Goal: Download file/media

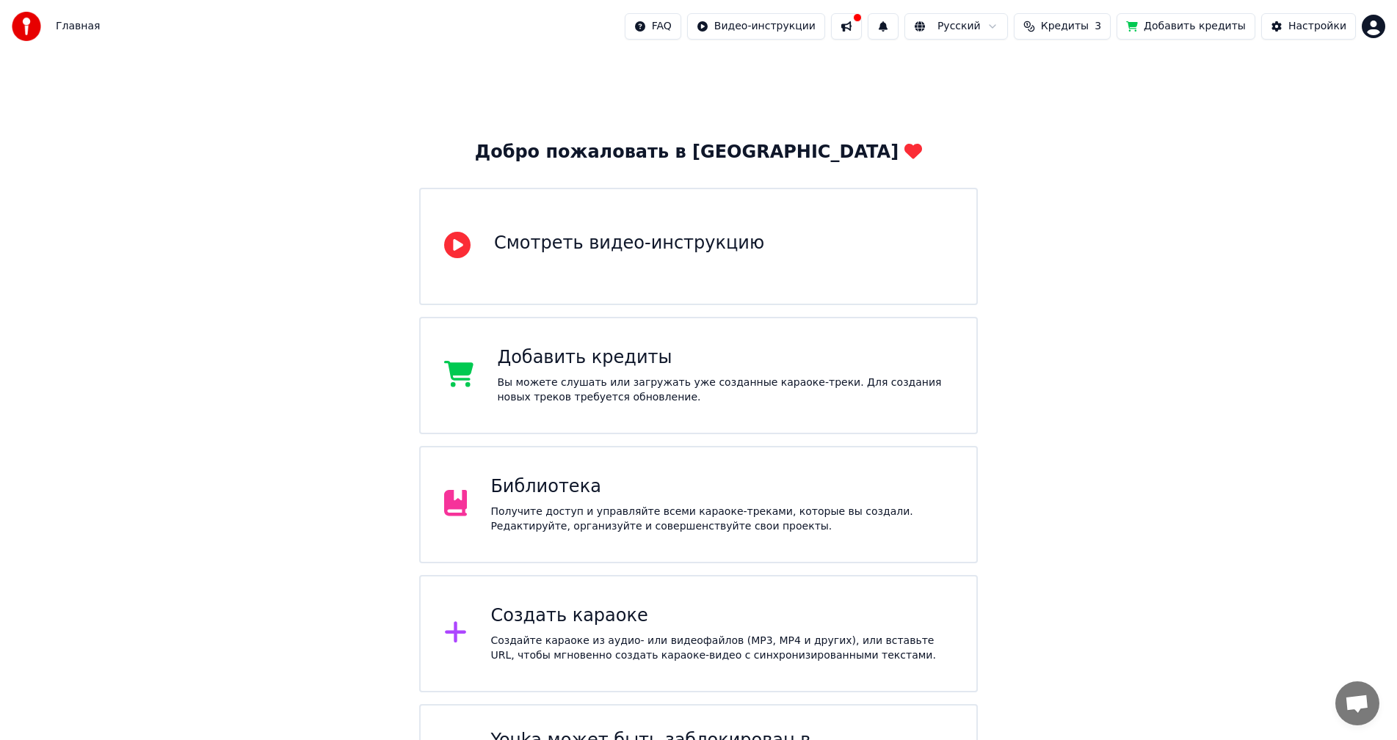
click at [563, 505] on div "Получите доступ и управляйте всеми караоке-треками, которые вы создали. Редакти…" at bounding box center [721, 519] width 462 height 29
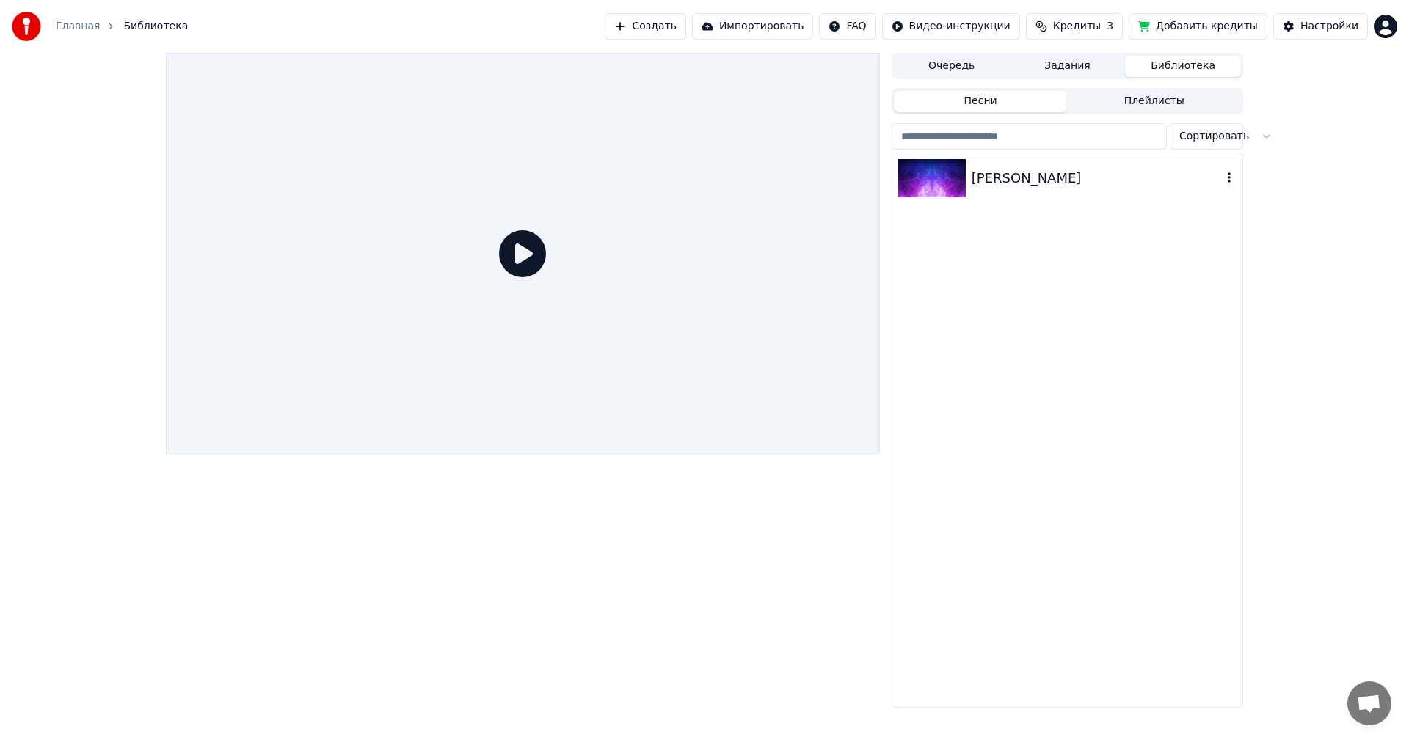
click at [1035, 178] on div "[PERSON_NAME]" at bounding box center [1097, 178] width 250 height 21
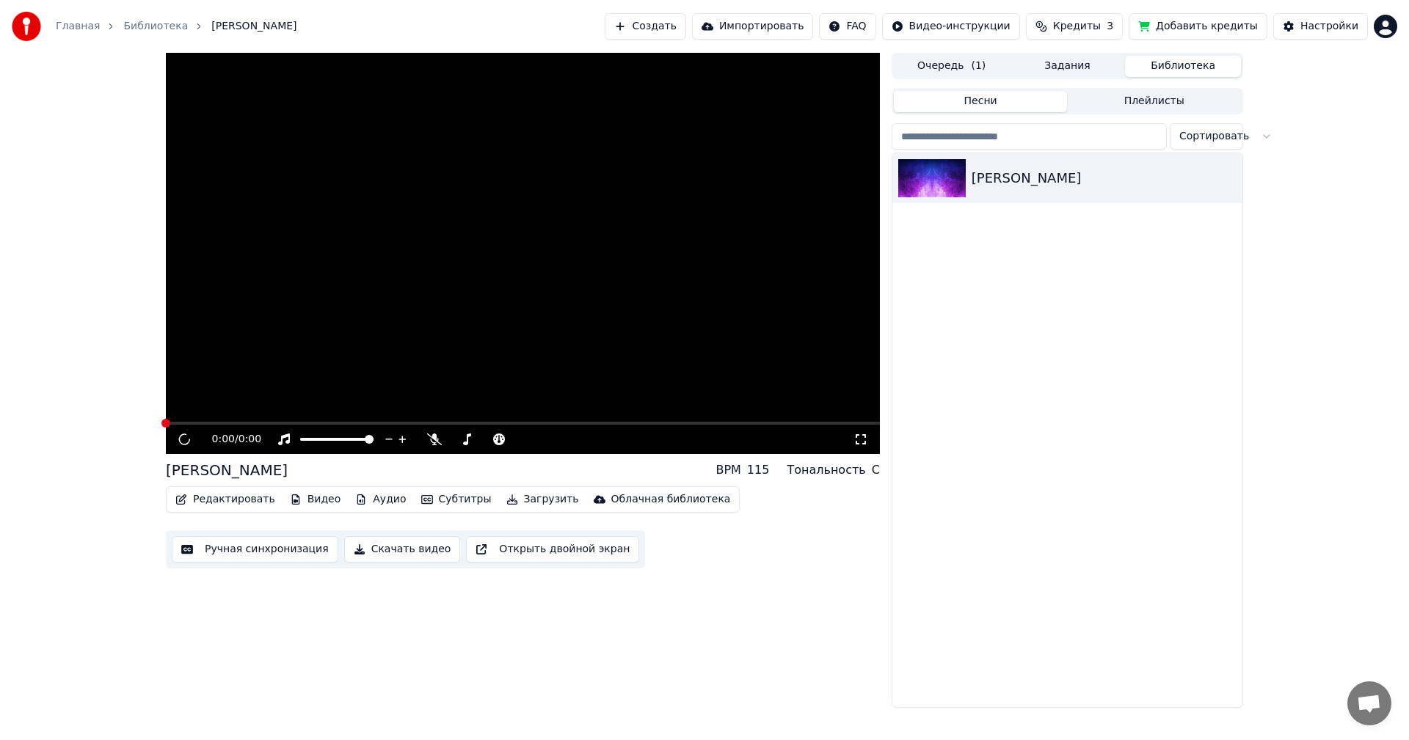
click at [390, 548] on button "Скачать видео" at bounding box center [402, 549] width 117 height 26
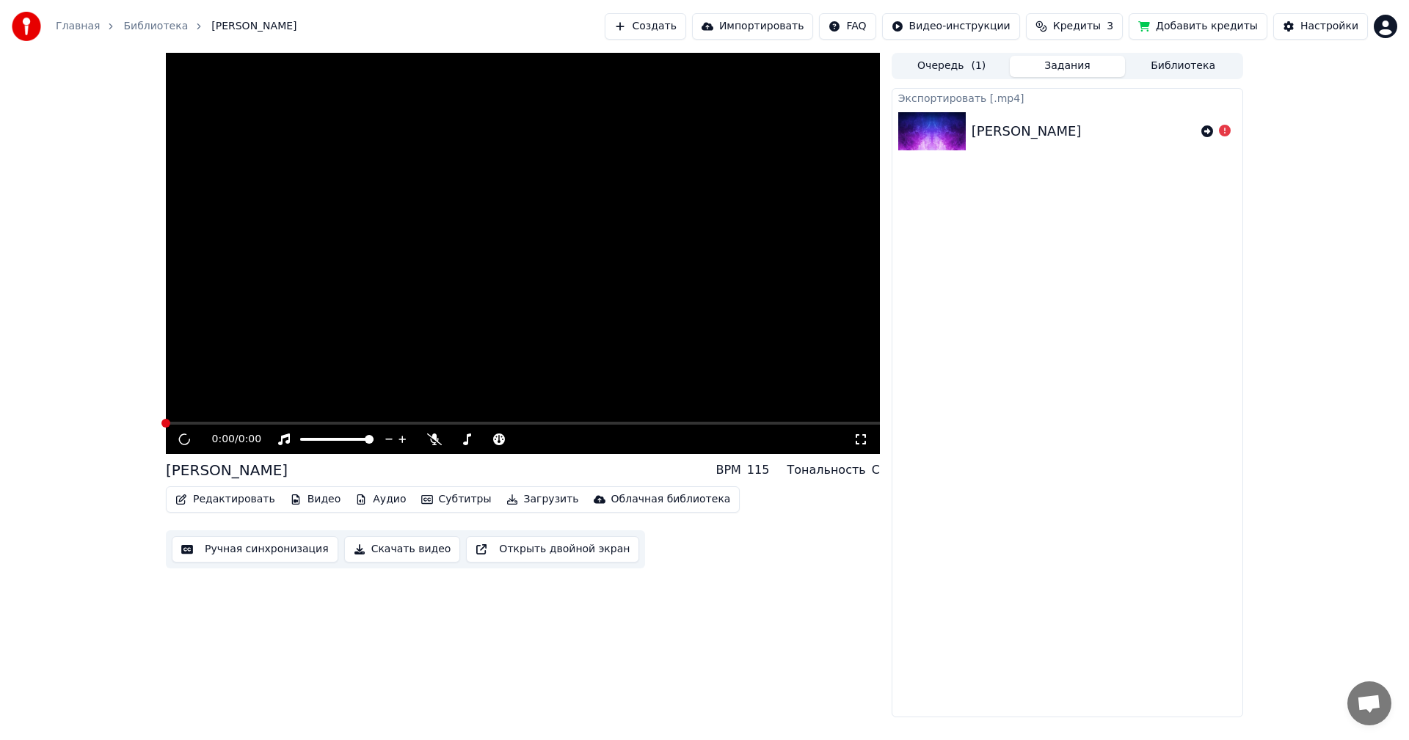
click at [1206, 179] on div "Экспортировать [.mp4] [PERSON_NAME]" at bounding box center [1068, 403] width 352 height 630
click at [1204, 134] on icon at bounding box center [1207, 131] width 12 height 12
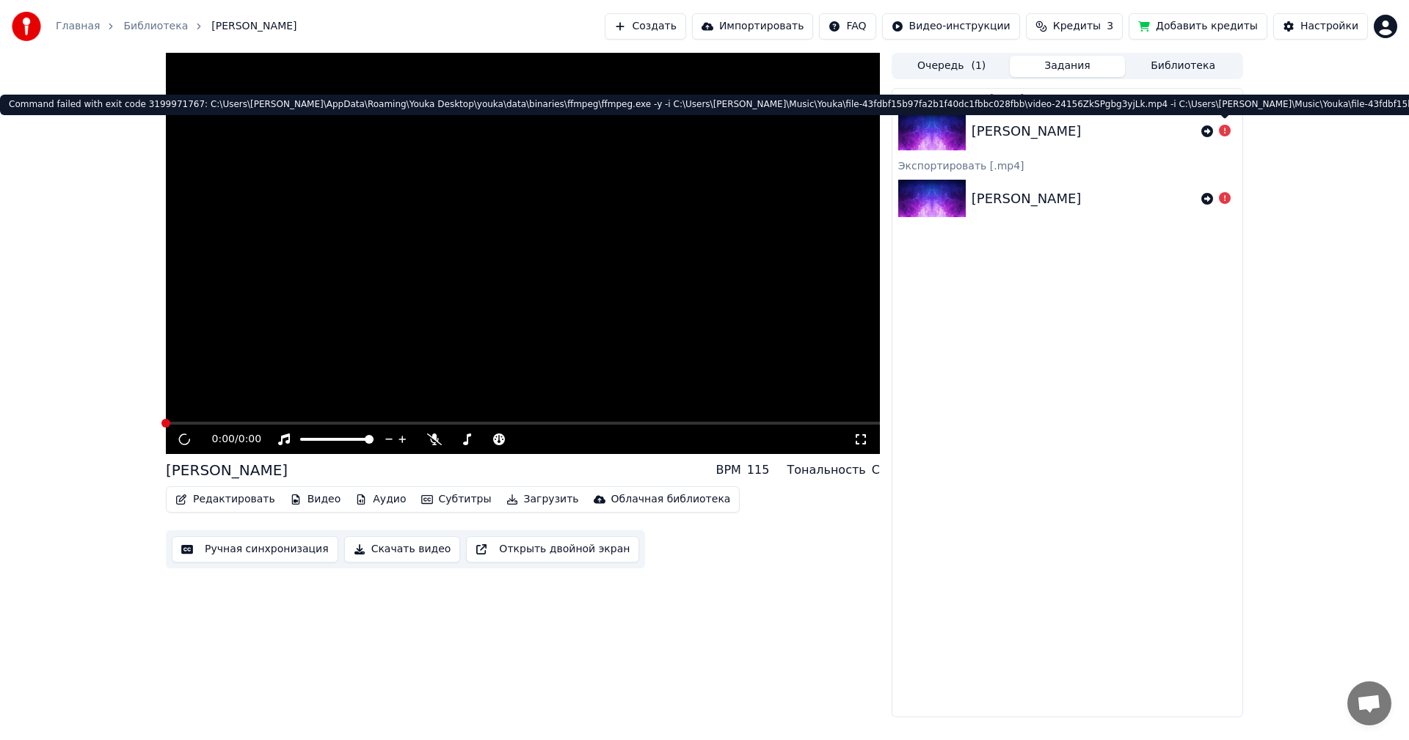
click at [1230, 132] on icon at bounding box center [1225, 131] width 12 height 12
click at [1221, 135] on icon at bounding box center [1225, 131] width 12 height 12
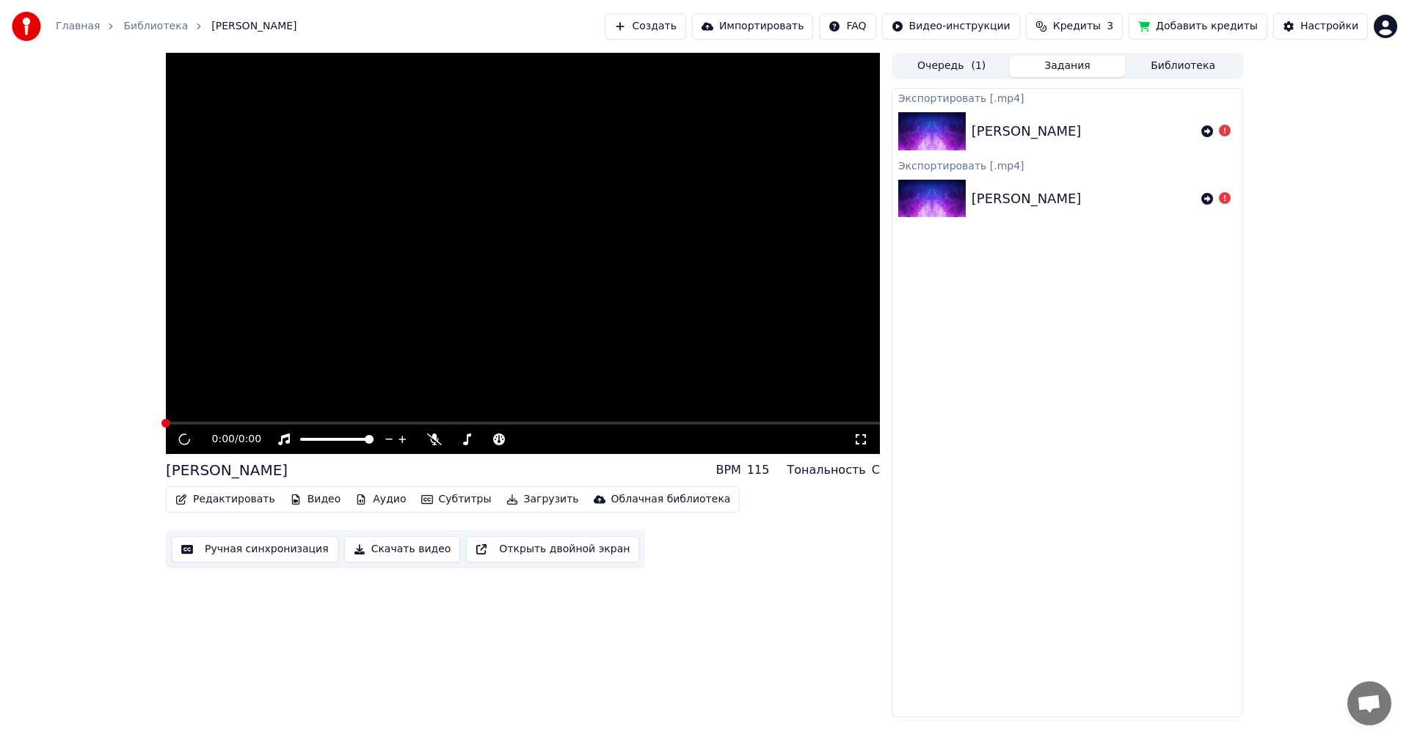
click at [1223, 134] on icon at bounding box center [1225, 131] width 12 height 12
click at [1206, 131] on icon at bounding box center [1207, 131] width 12 height 12
